Goal: Transaction & Acquisition: Subscribe to service/newsletter

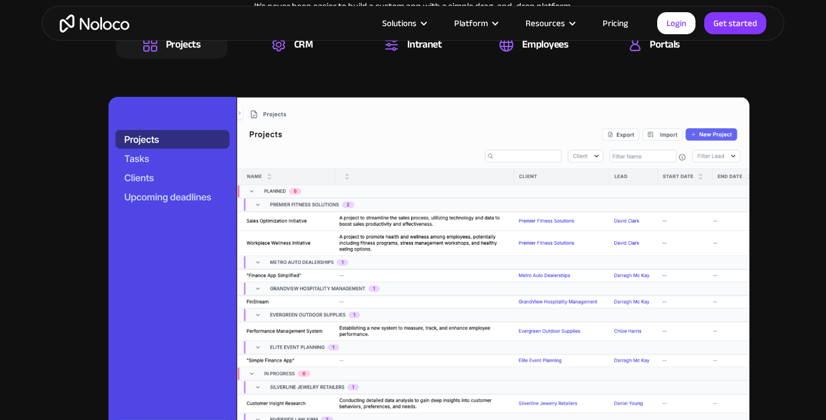
scroll to position [1232, 0]
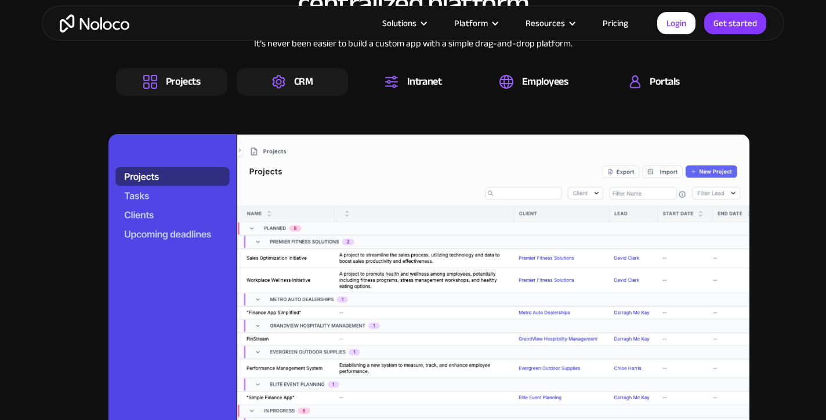
click at [277, 75] on img at bounding box center [278, 82] width 13 height 14
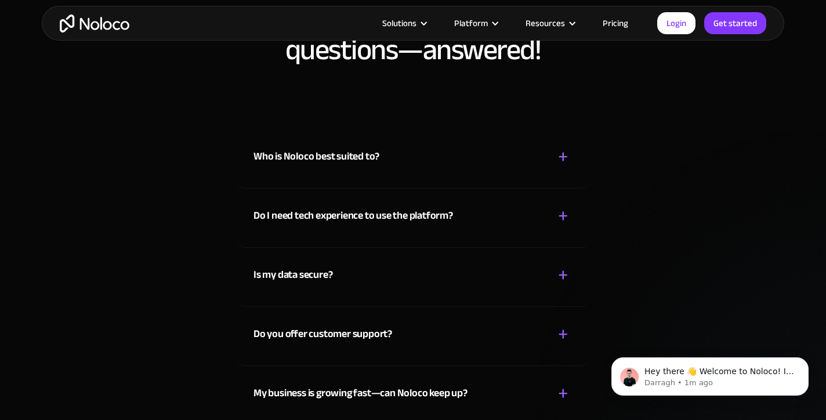
scroll to position [6327, 0]
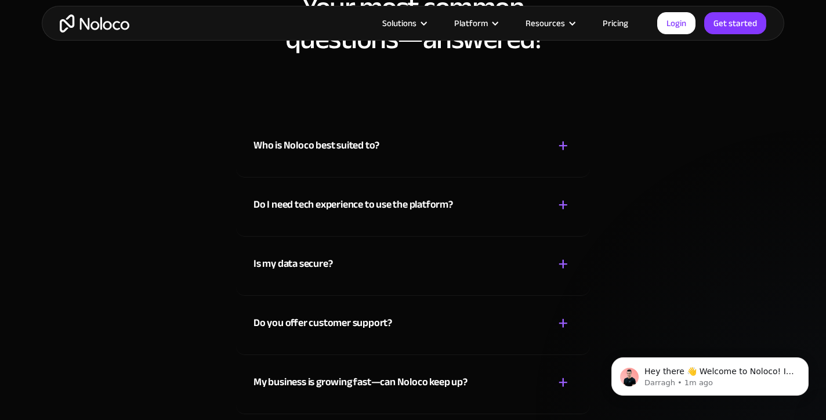
click at [321, 146] on div "Who is Noloco best suited to?" at bounding box center [316, 145] width 126 height 17
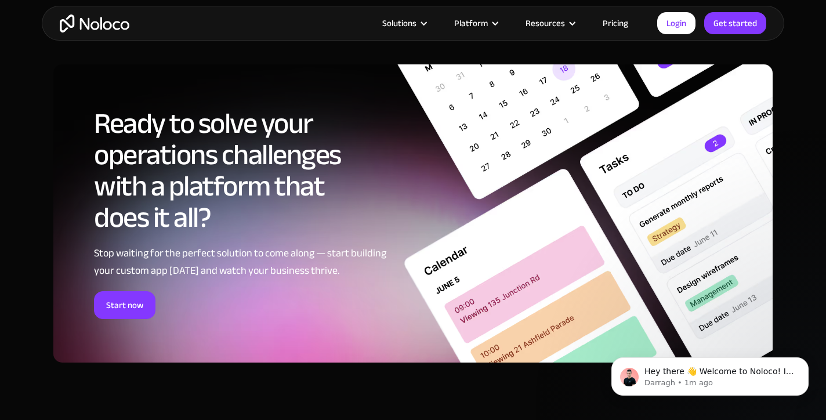
scroll to position [5864, 0]
click at [677, 24] on link "Login" at bounding box center [676, 23] width 38 height 22
click at [615, 24] on link "Pricing" at bounding box center [615, 23] width 55 height 15
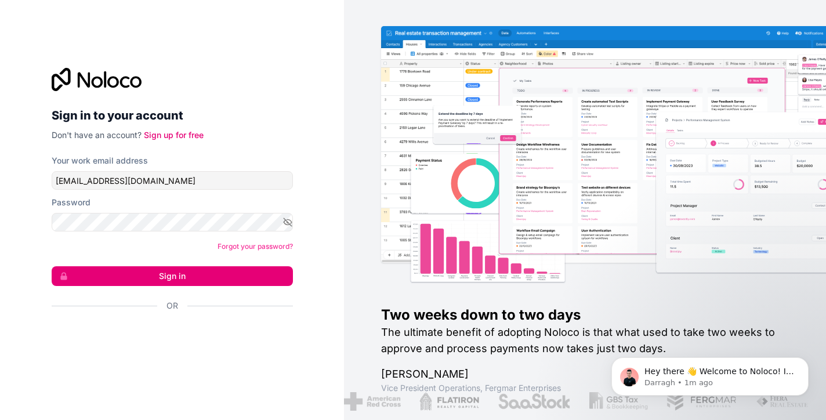
type input "[EMAIL_ADDRESS][DOMAIN_NAME]"
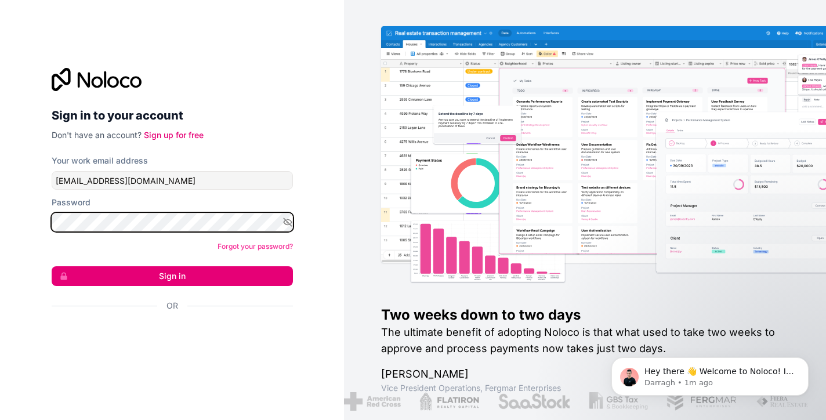
click at [172, 276] on button "Sign in" at bounding box center [172, 276] width 241 height 20
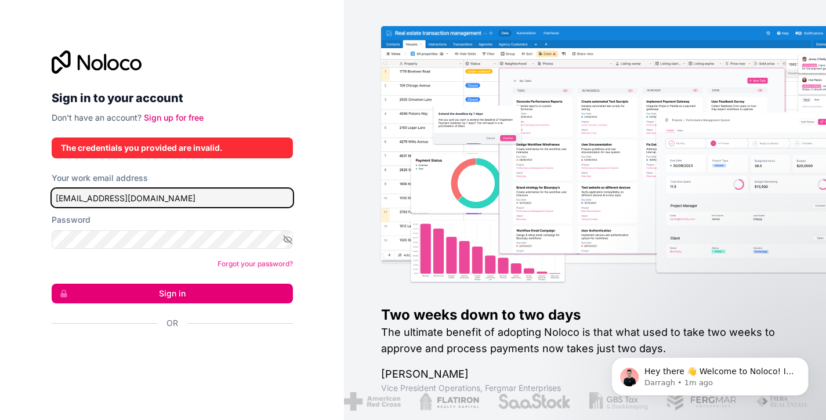
click at [110, 198] on input "[EMAIL_ADDRESS][DOMAIN_NAME]" at bounding box center [172, 197] width 241 height 19
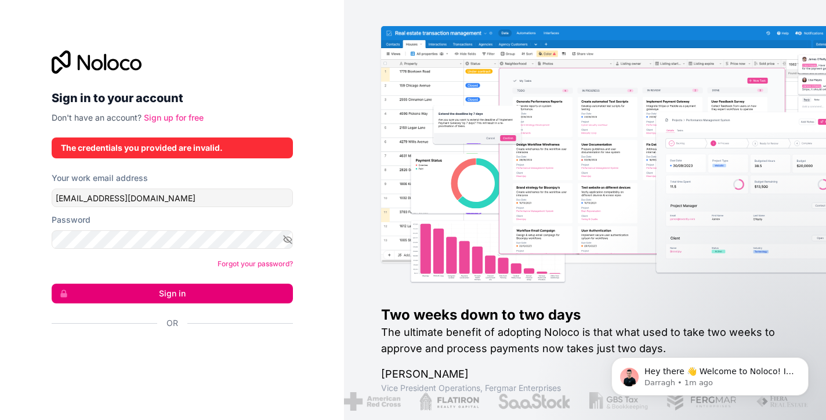
click at [160, 117] on link "Sign up for free" at bounding box center [174, 117] width 60 height 10
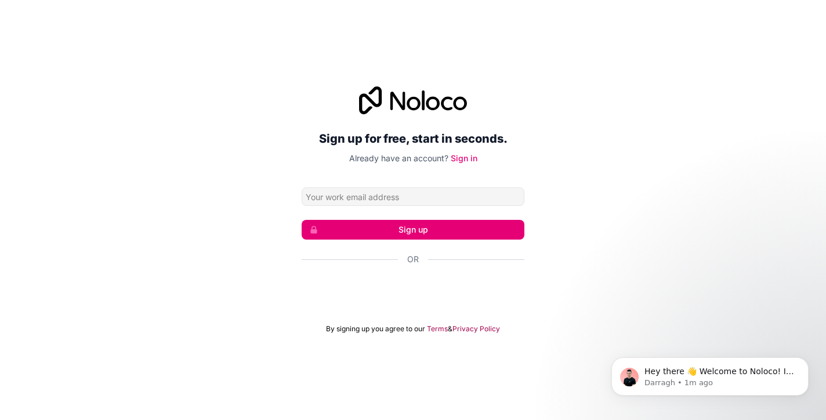
click at [184, 147] on div "Sign up for free, start in seconds. Already have an account? Sign in Sign up Or…" at bounding box center [413, 209] width 826 height 279
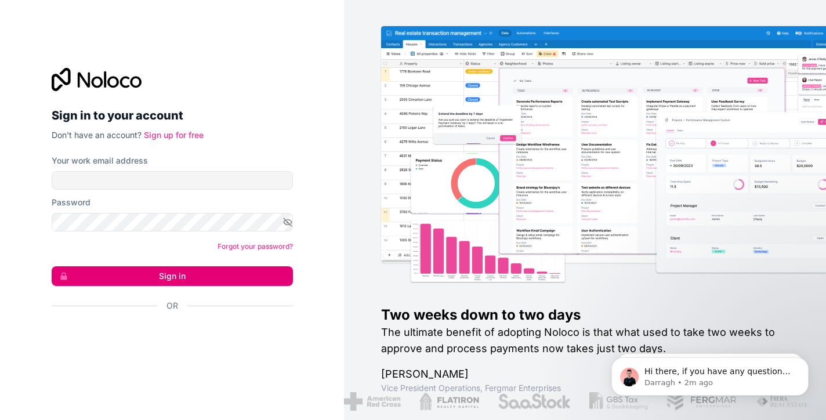
click at [179, 134] on link "Sign up for free" at bounding box center [174, 135] width 60 height 10
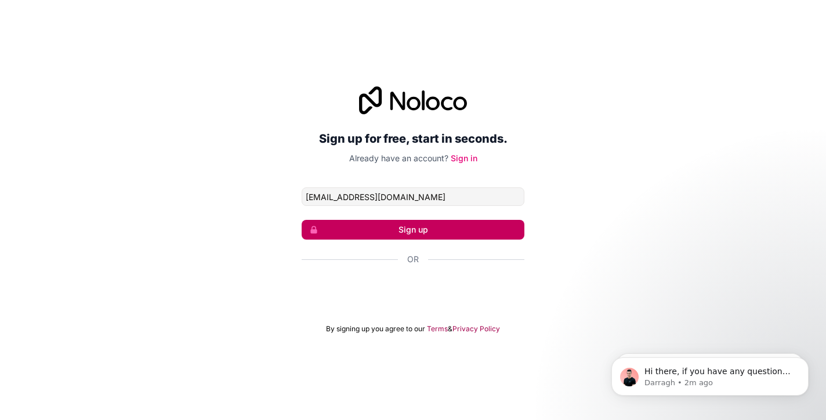
type input "[EMAIL_ADDRESS][DOMAIN_NAME]"
click at [409, 228] on button "Sign up" at bounding box center [413, 230] width 223 height 20
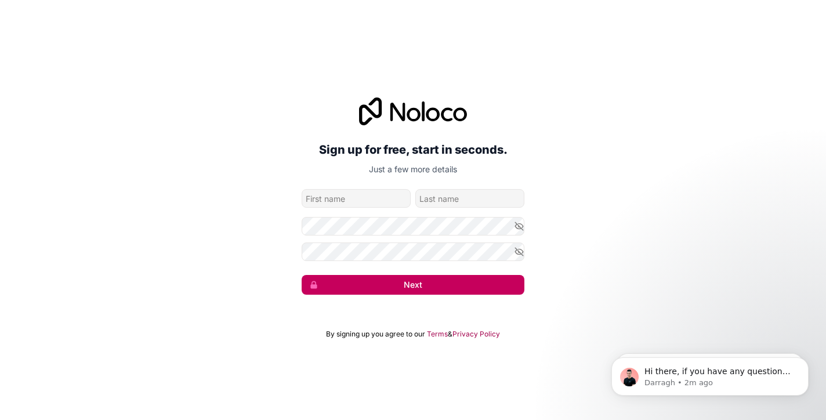
click at [384, 277] on button "Next" at bounding box center [413, 285] width 223 height 20
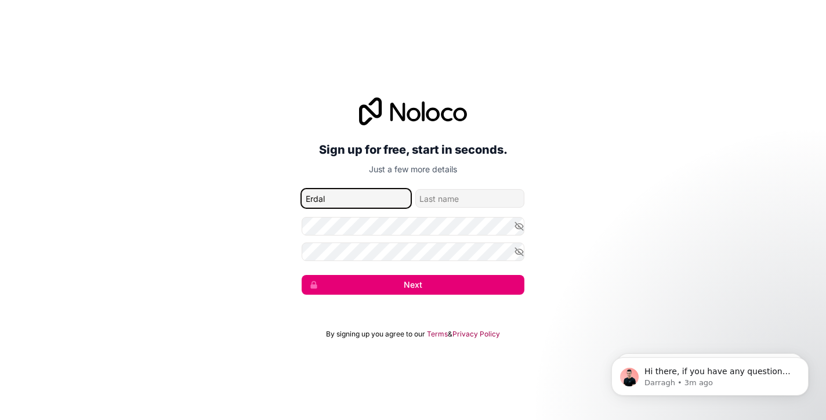
type input "Erdal"
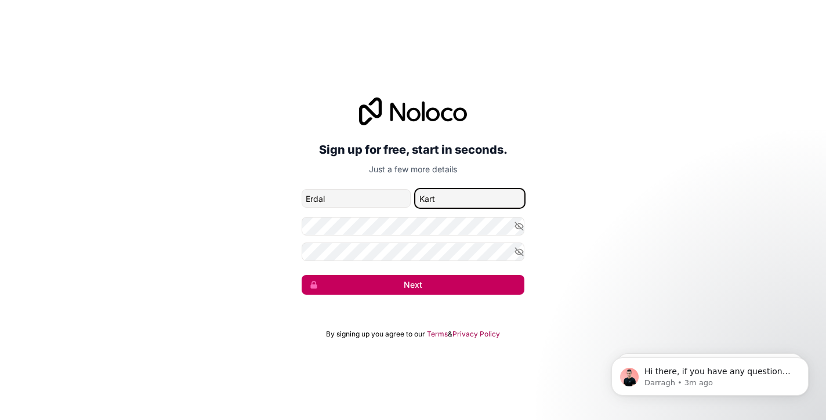
type input "Kart"
click at [401, 283] on button "Next" at bounding box center [413, 285] width 223 height 20
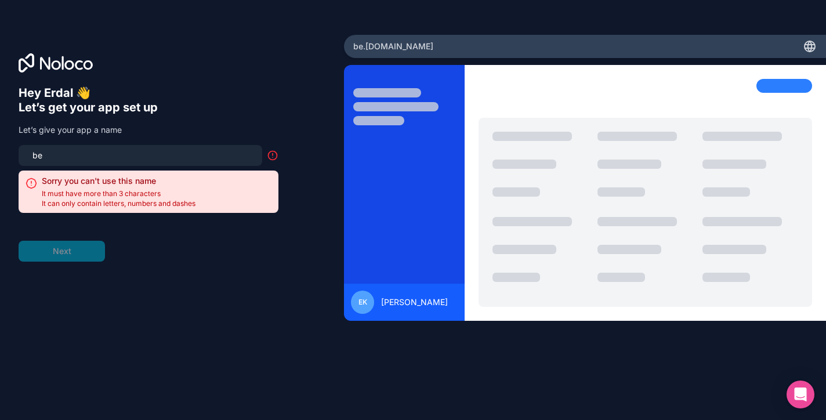
type input "b"
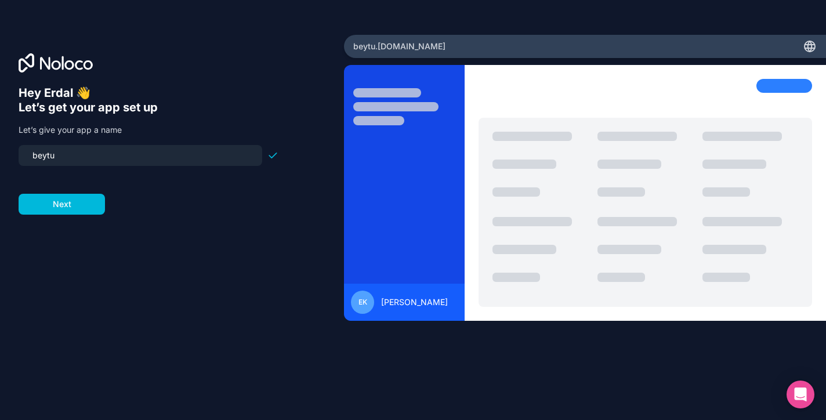
type input "beytu"
click at [123, 237] on div "Hey [PERSON_NAME] 👋 Let’s get your app set up Let’s give your app a name [PERSO…" at bounding box center [172, 226] width 307 height 280
click at [161, 210] on form "beytu Next" at bounding box center [149, 180] width 260 height 70
click at [229, 218] on div "Hey [PERSON_NAME] 👋 Let’s get your app set up Let’s give your app a name [PERSO…" at bounding box center [172, 226] width 307 height 280
click at [177, 126] on p "Let’s give your app a name" at bounding box center [149, 130] width 260 height 12
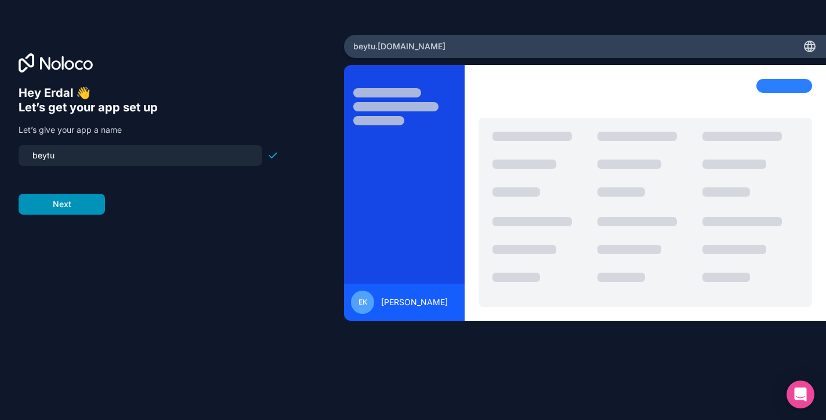
click at [60, 200] on button "Next" at bounding box center [62, 204] width 86 height 21
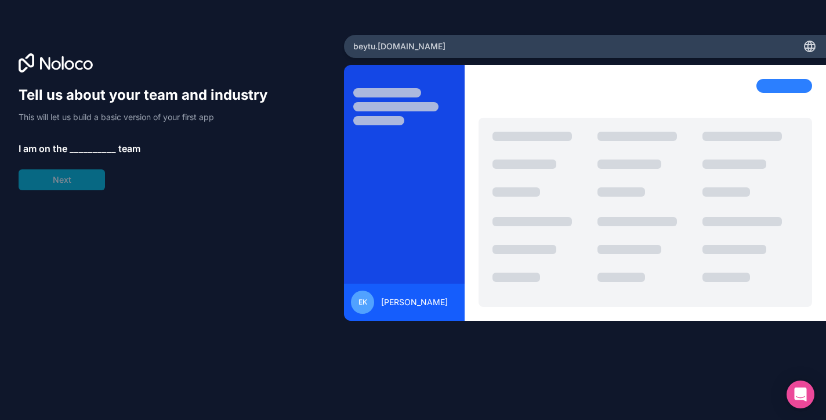
click at [85, 148] on span "__________" at bounding box center [93, 148] width 46 height 14
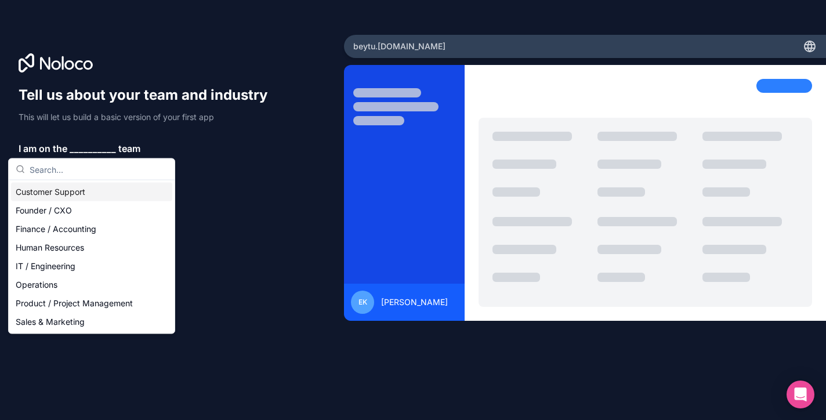
click at [87, 143] on span "__________" at bounding box center [93, 148] width 46 height 14
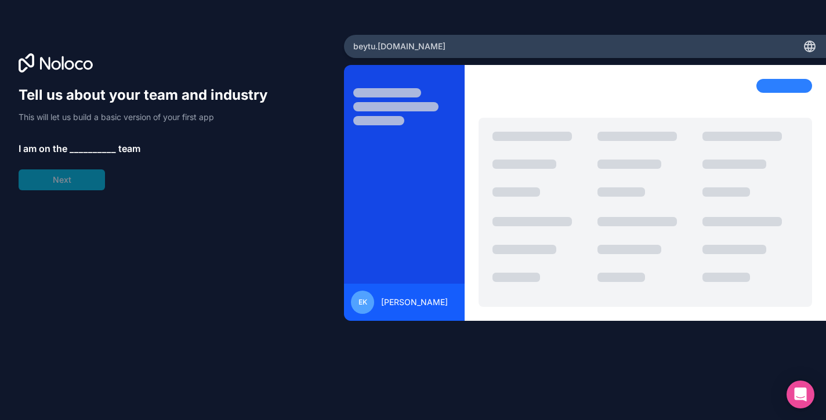
click at [87, 147] on span "__________" at bounding box center [93, 148] width 46 height 14
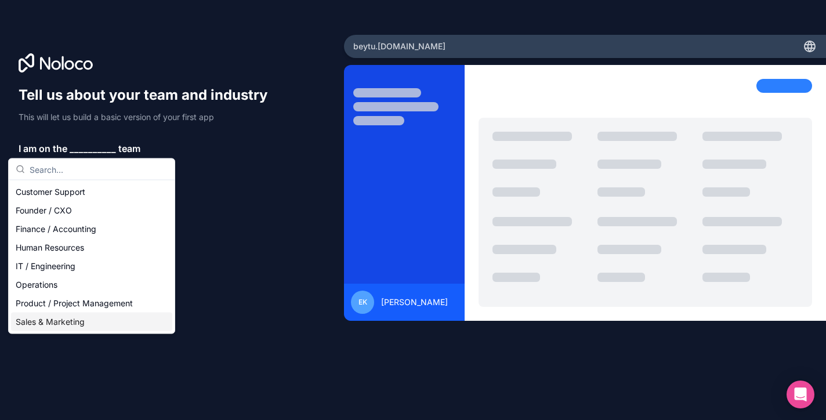
click at [59, 321] on div "Sales & Marketing" at bounding box center [91, 322] width 161 height 19
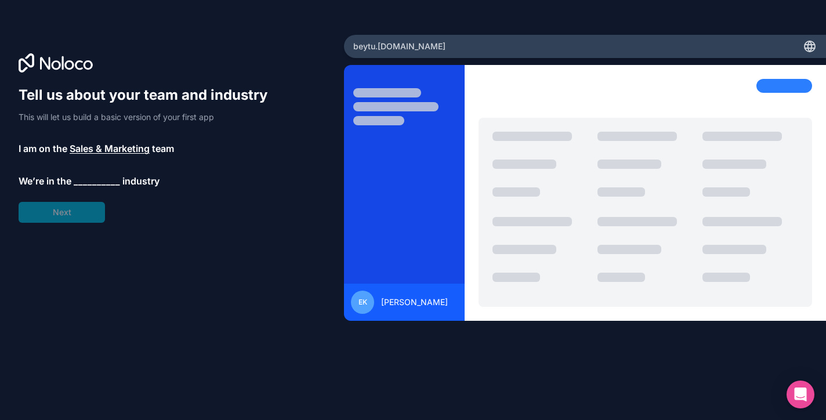
click at [85, 177] on span "__________" at bounding box center [97, 181] width 46 height 14
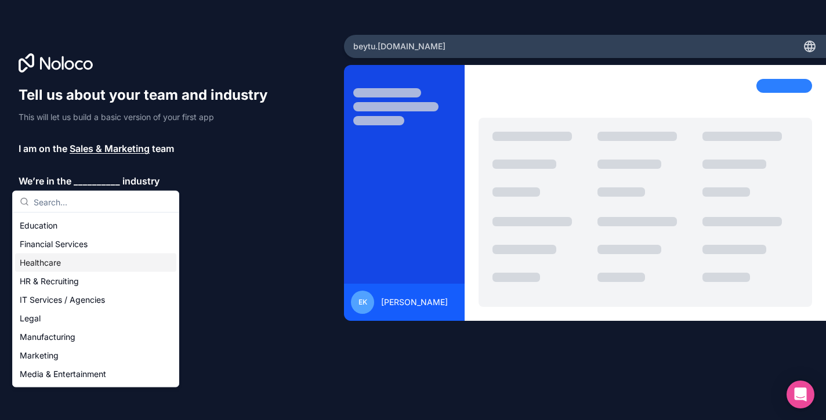
scroll to position [56, 0]
click at [60, 335] on div "Manufacturing" at bounding box center [95, 335] width 161 height 19
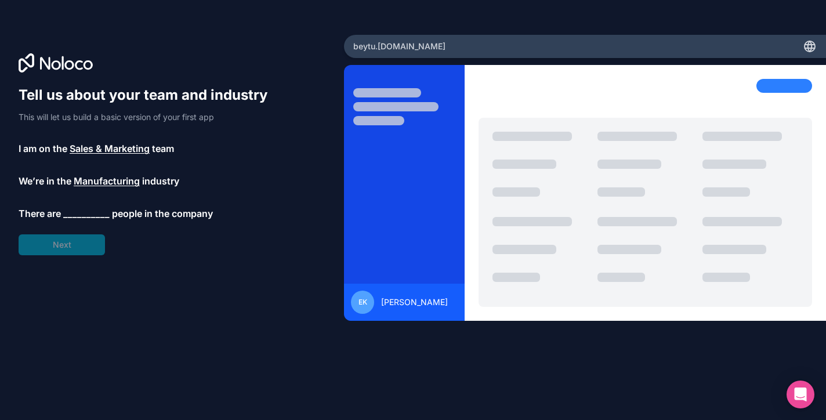
click at [76, 213] on span "__________" at bounding box center [86, 213] width 46 height 14
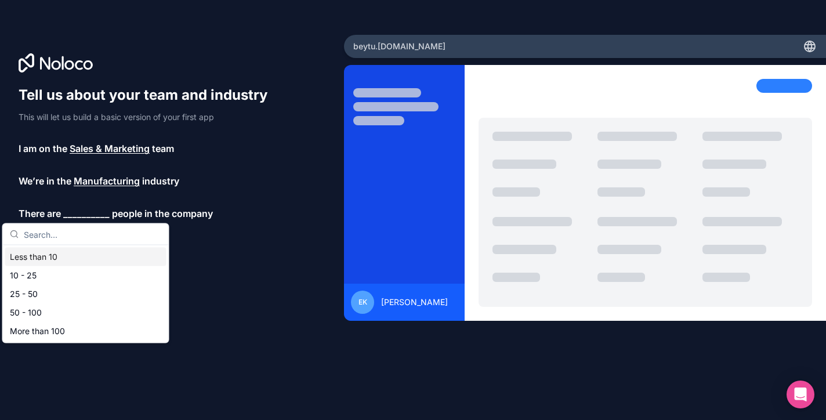
click at [56, 259] on div "Less than 10" at bounding box center [85, 257] width 161 height 19
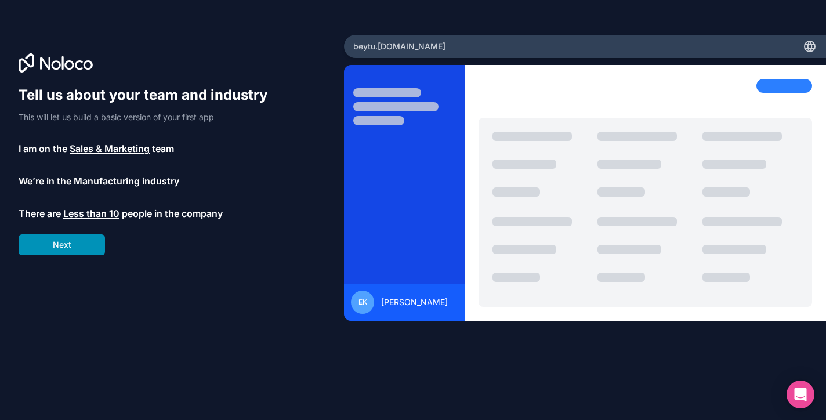
click at [64, 242] on button "Next" at bounding box center [62, 244] width 86 height 21
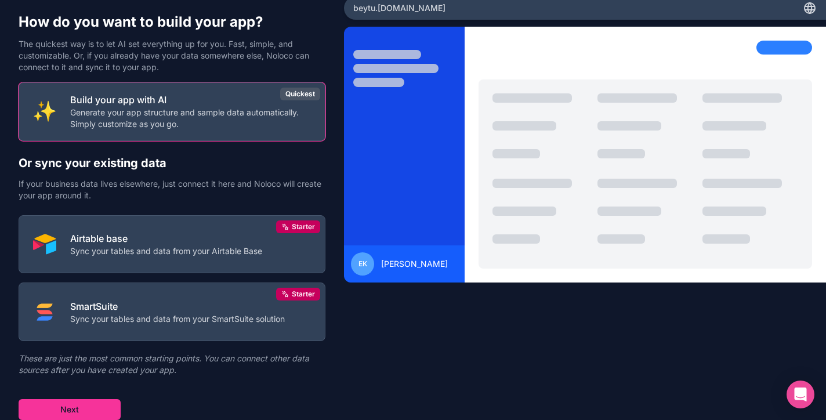
scroll to position [38, 0]
click at [83, 402] on button "Next" at bounding box center [70, 409] width 102 height 21
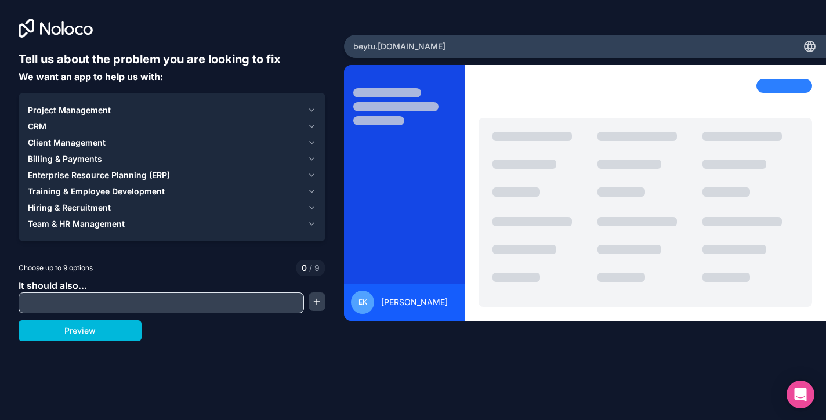
click at [312, 204] on icon "button" at bounding box center [311, 207] width 9 height 9
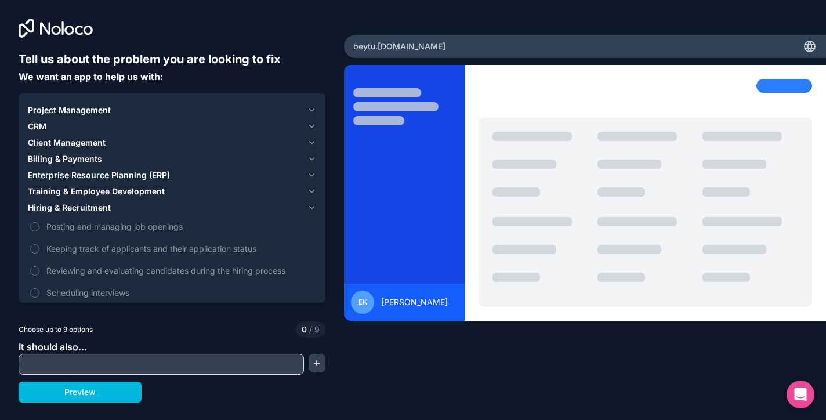
click at [312, 204] on icon "button" at bounding box center [311, 207] width 9 height 9
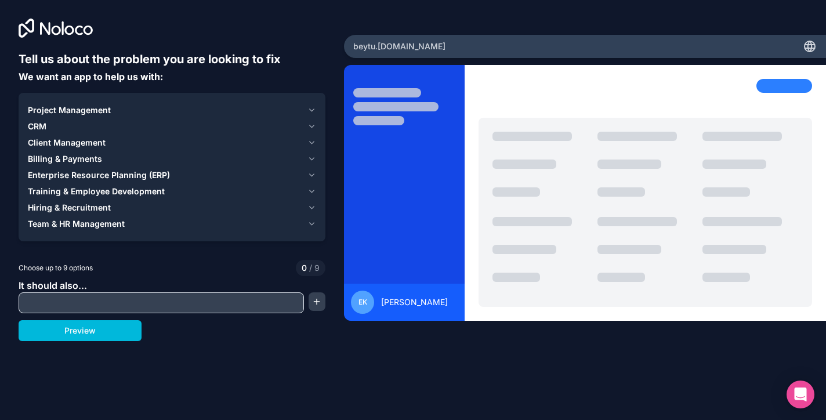
click at [310, 205] on icon "button" at bounding box center [311, 207] width 9 height 9
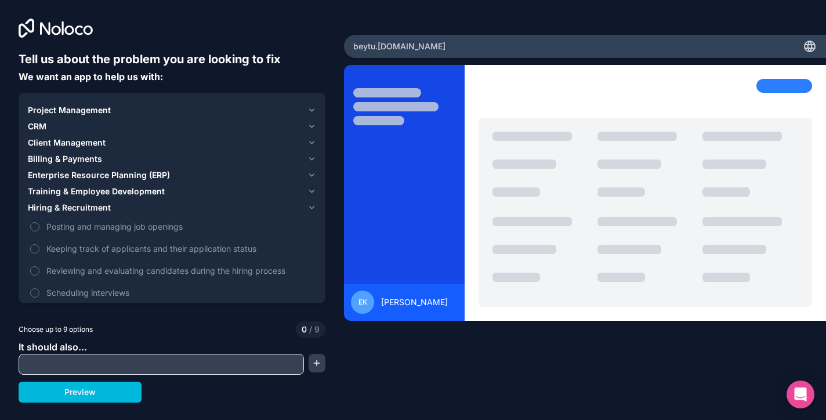
click at [310, 205] on icon "button" at bounding box center [311, 207] width 9 height 9
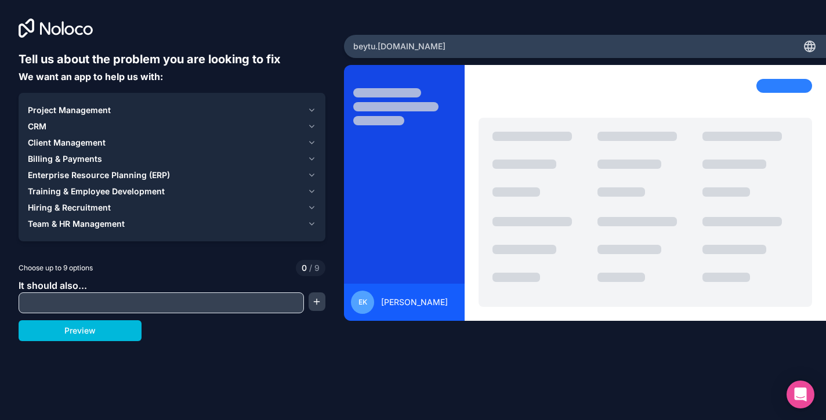
click at [312, 106] on icon "button" at bounding box center [311, 110] width 9 height 9
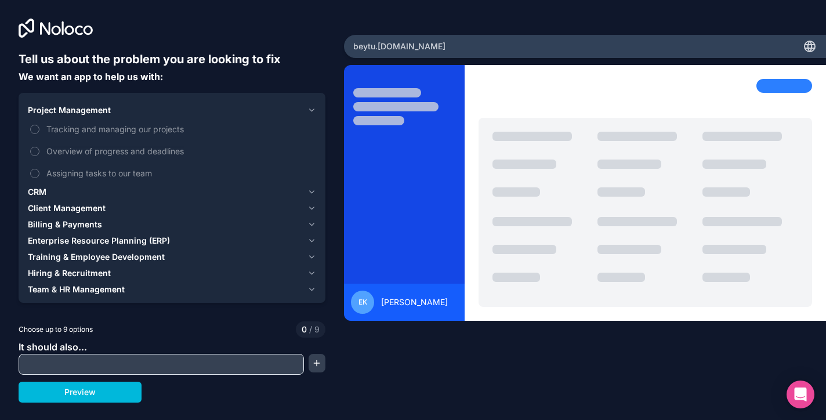
click at [34, 128] on button "Tracking and managing our projects" at bounding box center [34, 129] width 9 height 9
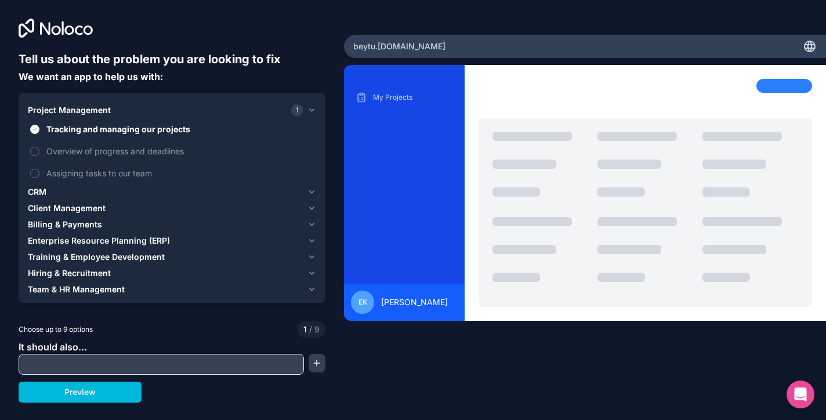
click at [35, 148] on button "Overview of progress and deadlines" at bounding box center [34, 151] width 9 height 9
click at [33, 172] on button "Assigning tasks to our team" at bounding box center [34, 173] width 9 height 9
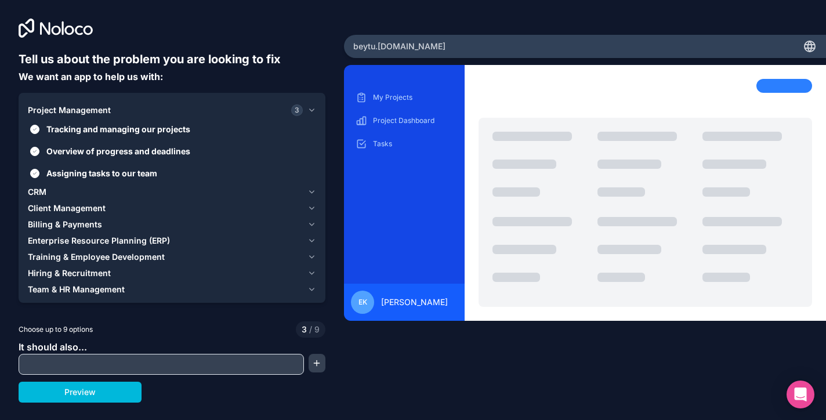
click at [59, 187] on div "CRM" at bounding box center [165, 192] width 275 height 12
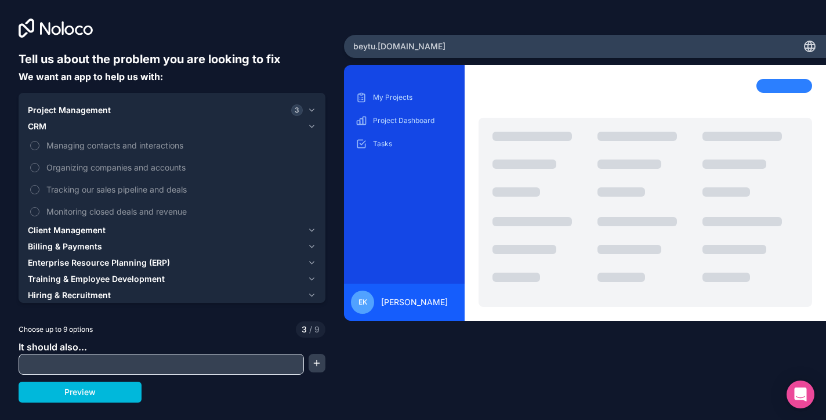
click at [37, 145] on button "Managing contacts and interactions" at bounding box center [34, 145] width 9 height 9
click at [35, 166] on button "Organizing companies and accounts" at bounding box center [34, 167] width 9 height 9
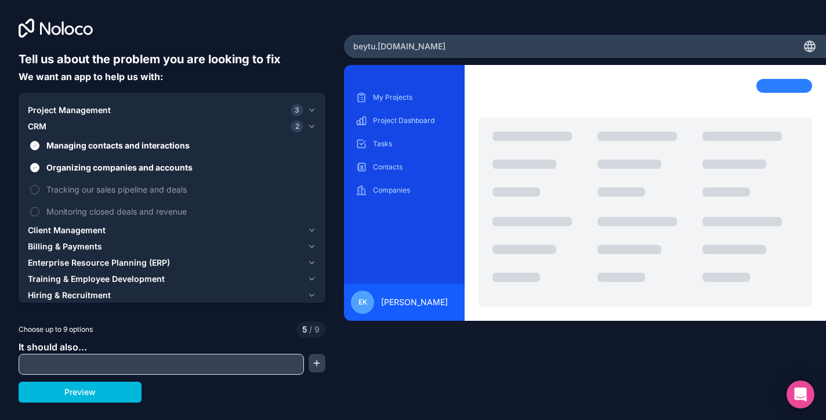
click at [35, 187] on button "Tracking our sales pipeline and deals" at bounding box center [34, 189] width 9 height 9
click at [35, 209] on button "Monitoring closed deals and revenue" at bounding box center [34, 211] width 9 height 9
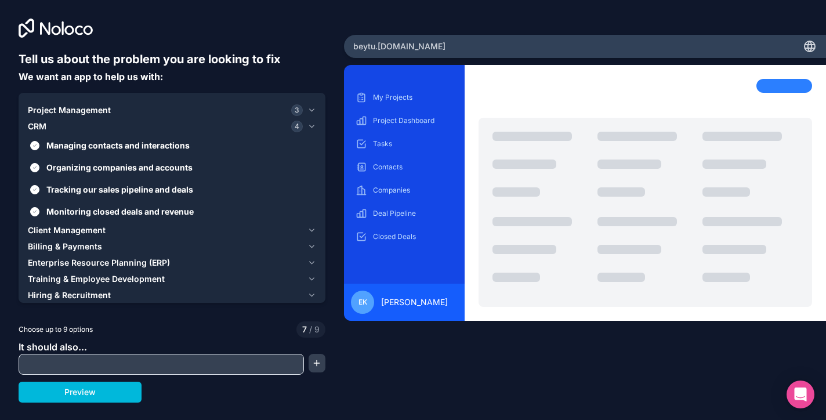
click at [46, 224] on span "Client Management" at bounding box center [67, 230] width 78 height 12
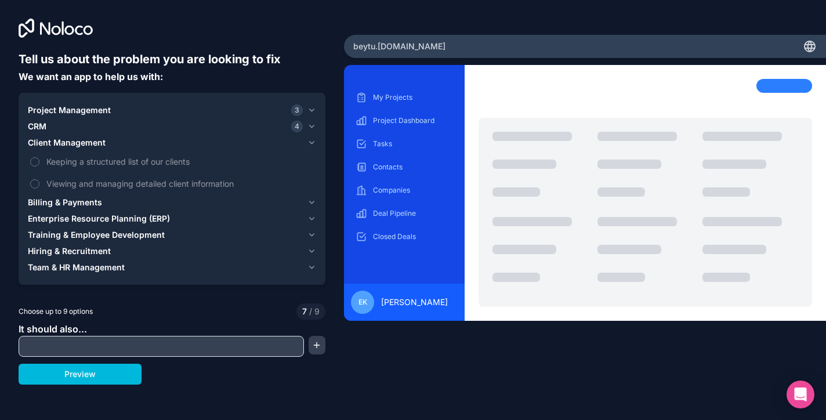
click at [36, 158] on button "Keeping a structured list of our clients" at bounding box center [34, 161] width 9 height 9
click at [35, 181] on button "Viewing and managing detailed client information" at bounding box center [34, 183] width 9 height 9
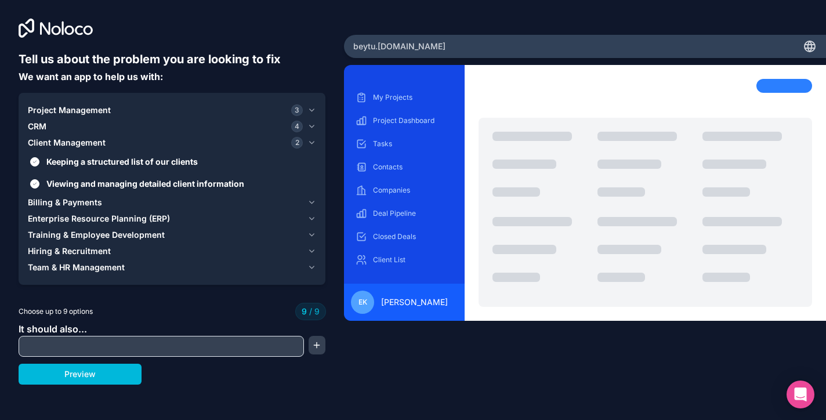
click at [43, 197] on span "Billing & Payments" at bounding box center [65, 203] width 74 height 12
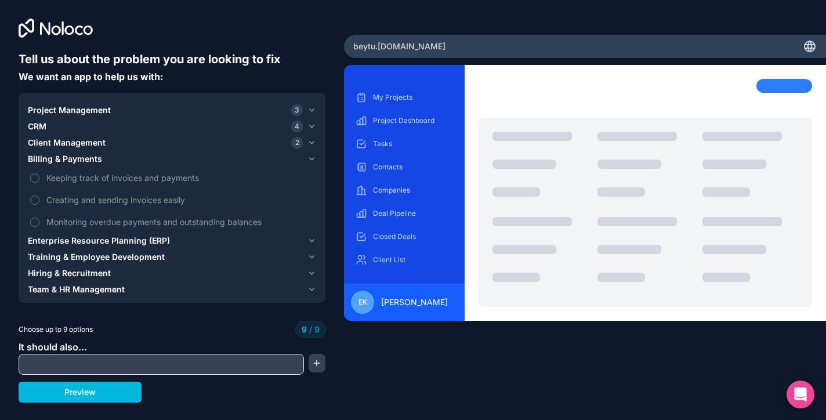
click at [72, 153] on span "Billing & Payments" at bounding box center [65, 159] width 74 height 12
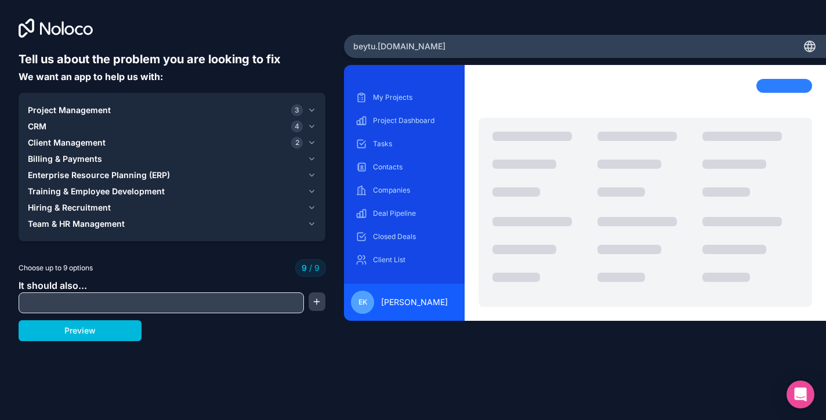
click at [46, 218] on span "Team & HR Management" at bounding box center [76, 224] width 97 height 12
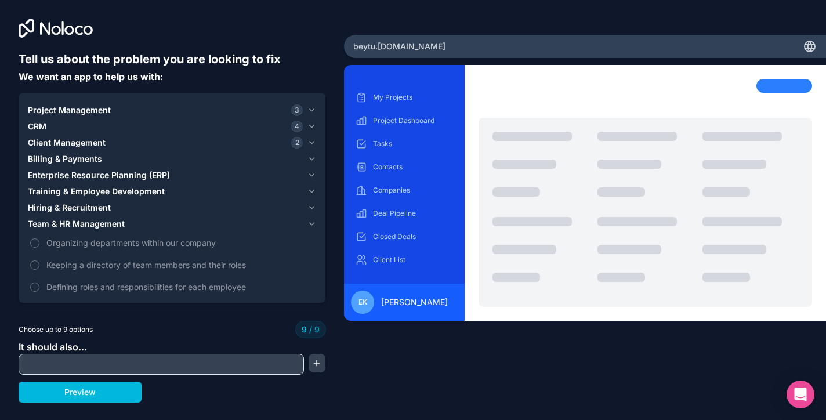
click at [46, 218] on span "Team & HR Management" at bounding box center [76, 224] width 97 height 12
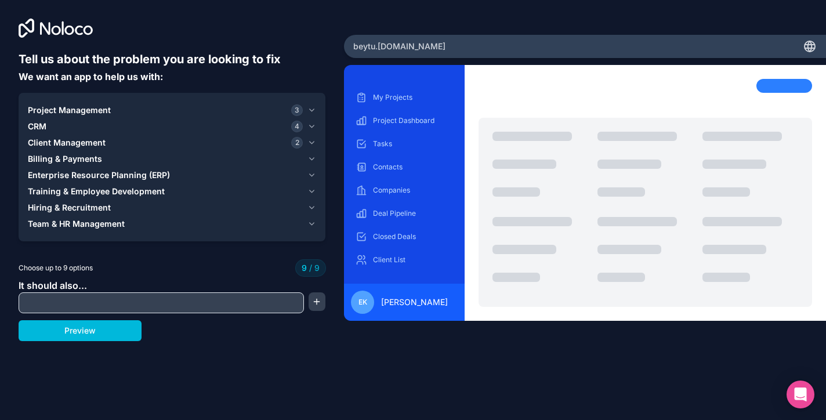
click at [45, 202] on span "Hiring & Recruitment" at bounding box center [69, 208] width 83 height 12
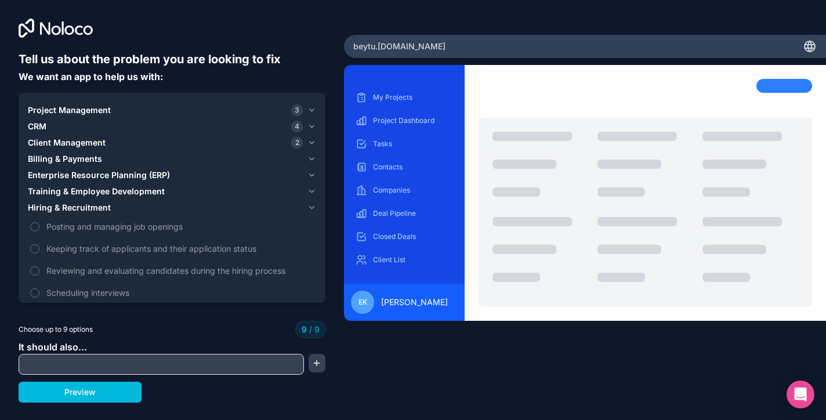
click at [45, 202] on span "Hiring & Recruitment" at bounding box center [69, 208] width 83 height 12
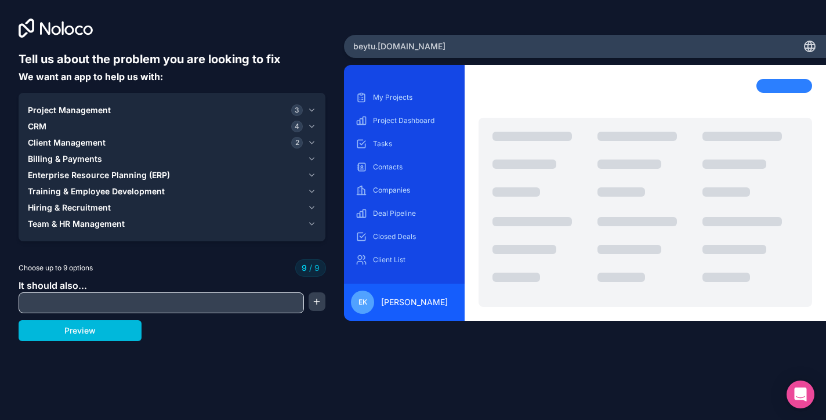
click at [47, 172] on span "Enterprise Resource Planning (ERP)" at bounding box center [99, 175] width 142 height 12
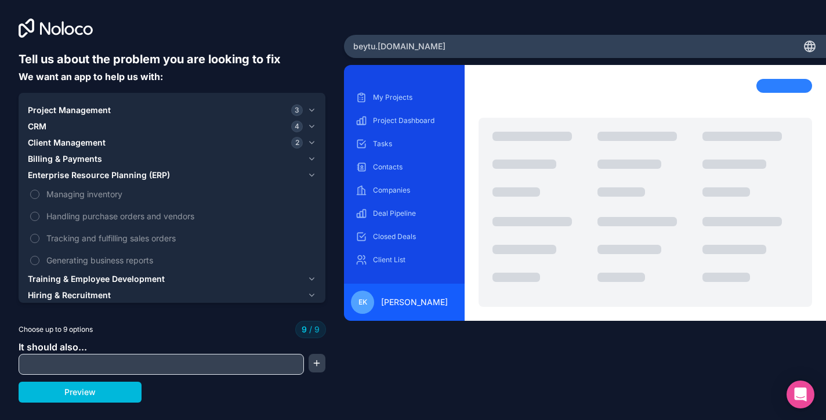
click at [54, 155] on span "Billing & Payments" at bounding box center [65, 159] width 74 height 12
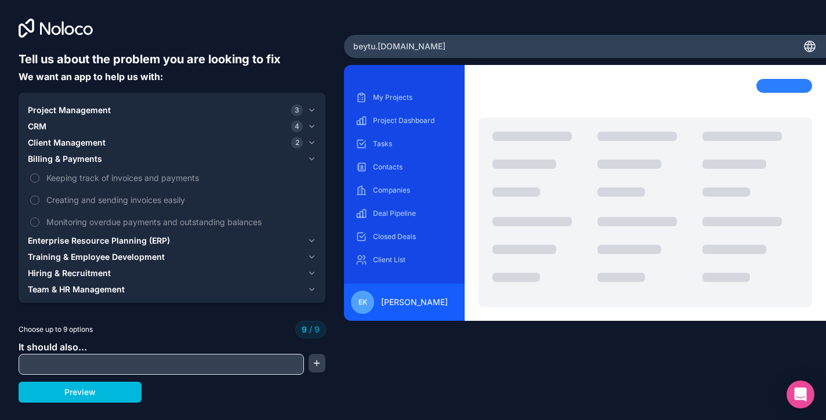
click at [58, 137] on span "Client Management" at bounding box center [67, 143] width 78 height 12
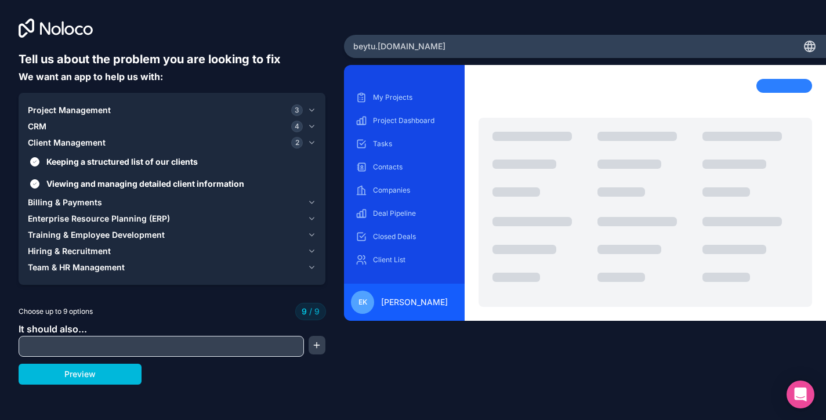
click at [58, 137] on span "Client Management" at bounding box center [67, 143] width 78 height 12
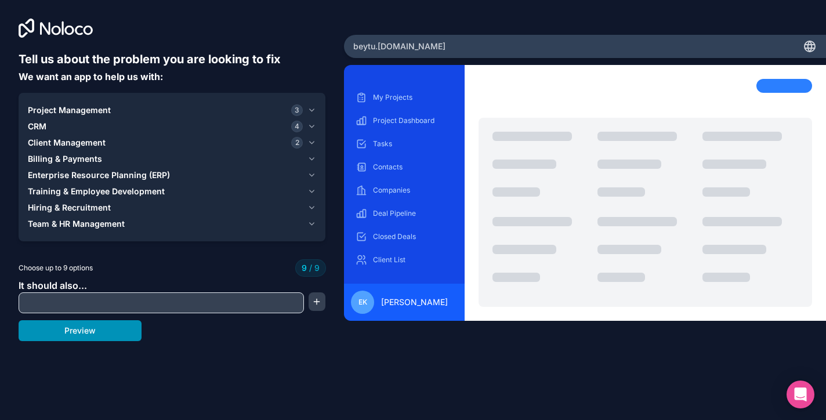
click at [70, 325] on button "Preview" at bounding box center [80, 330] width 123 height 21
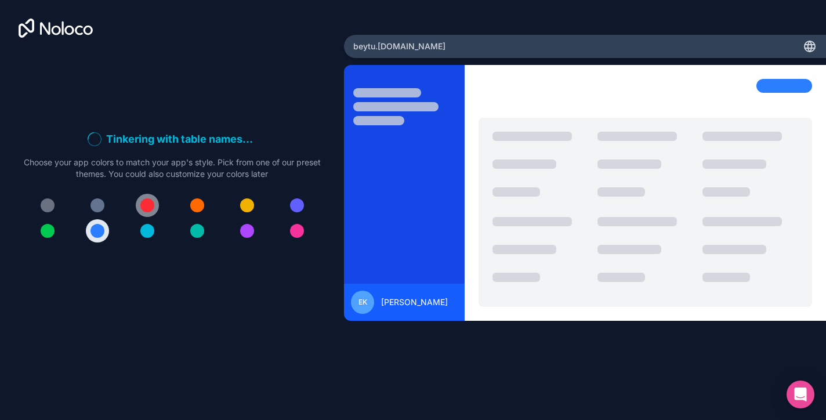
click at [143, 203] on div at bounding box center [147, 205] width 14 height 14
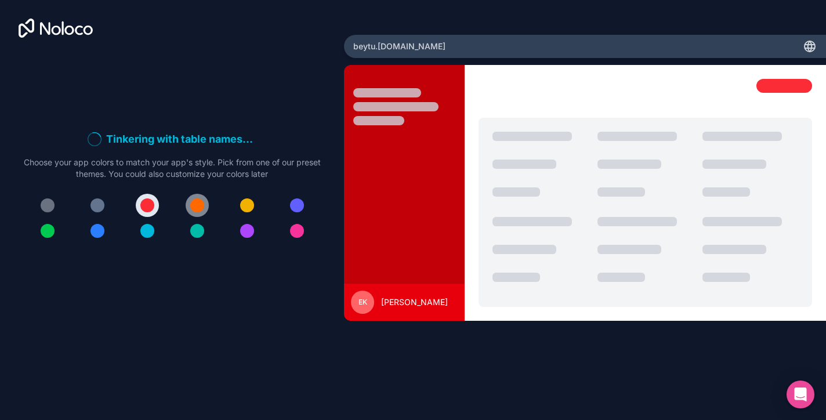
click at [195, 202] on div at bounding box center [197, 205] width 14 height 14
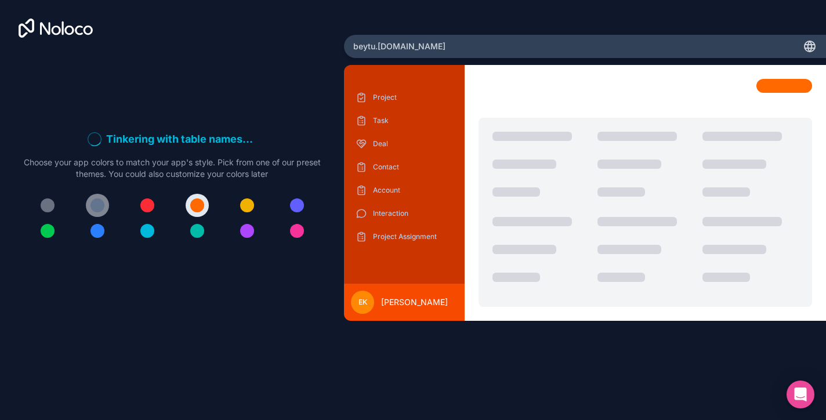
click at [92, 198] on div at bounding box center [97, 205] width 14 height 14
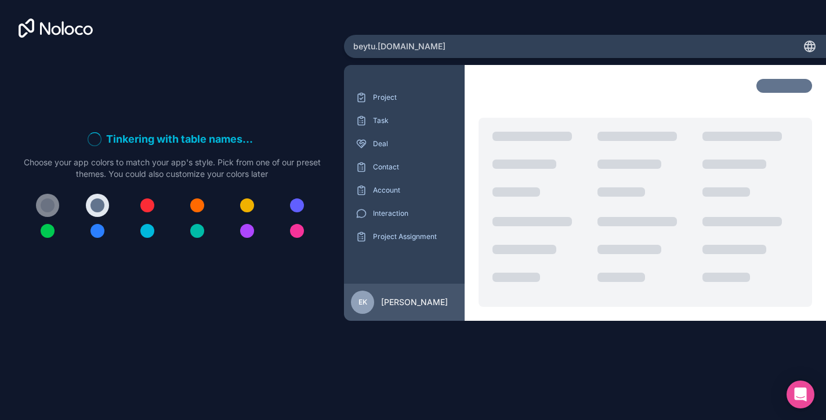
click at [47, 198] on div at bounding box center [48, 205] width 14 height 14
click at [93, 201] on div at bounding box center [97, 205] width 14 height 14
click at [45, 200] on div at bounding box center [48, 205] width 14 height 14
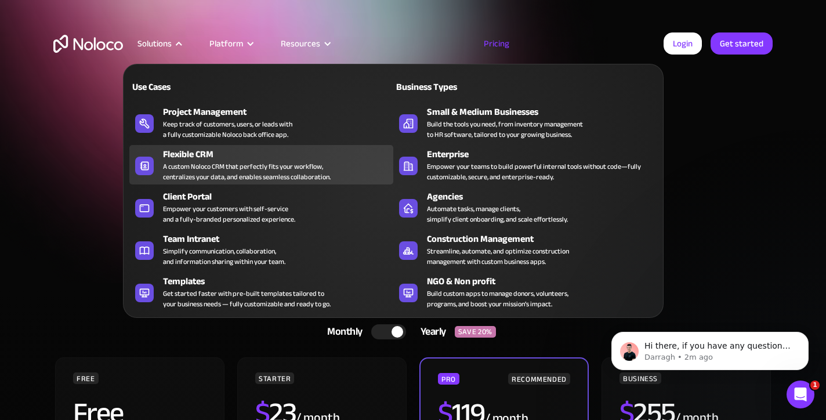
click at [196, 165] on div "A custom Noloco CRM that perfectly fits your workflow, centralizes your data, a…" at bounding box center [247, 171] width 168 height 21
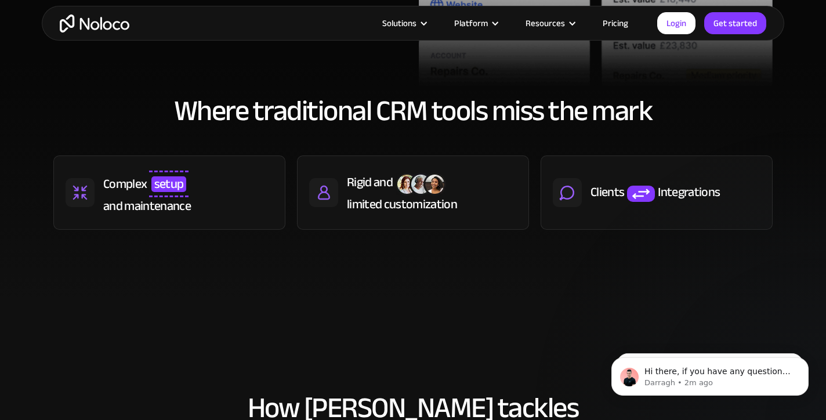
scroll to position [508, 0]
